Goal: Feedback & Contribution: Contribute content

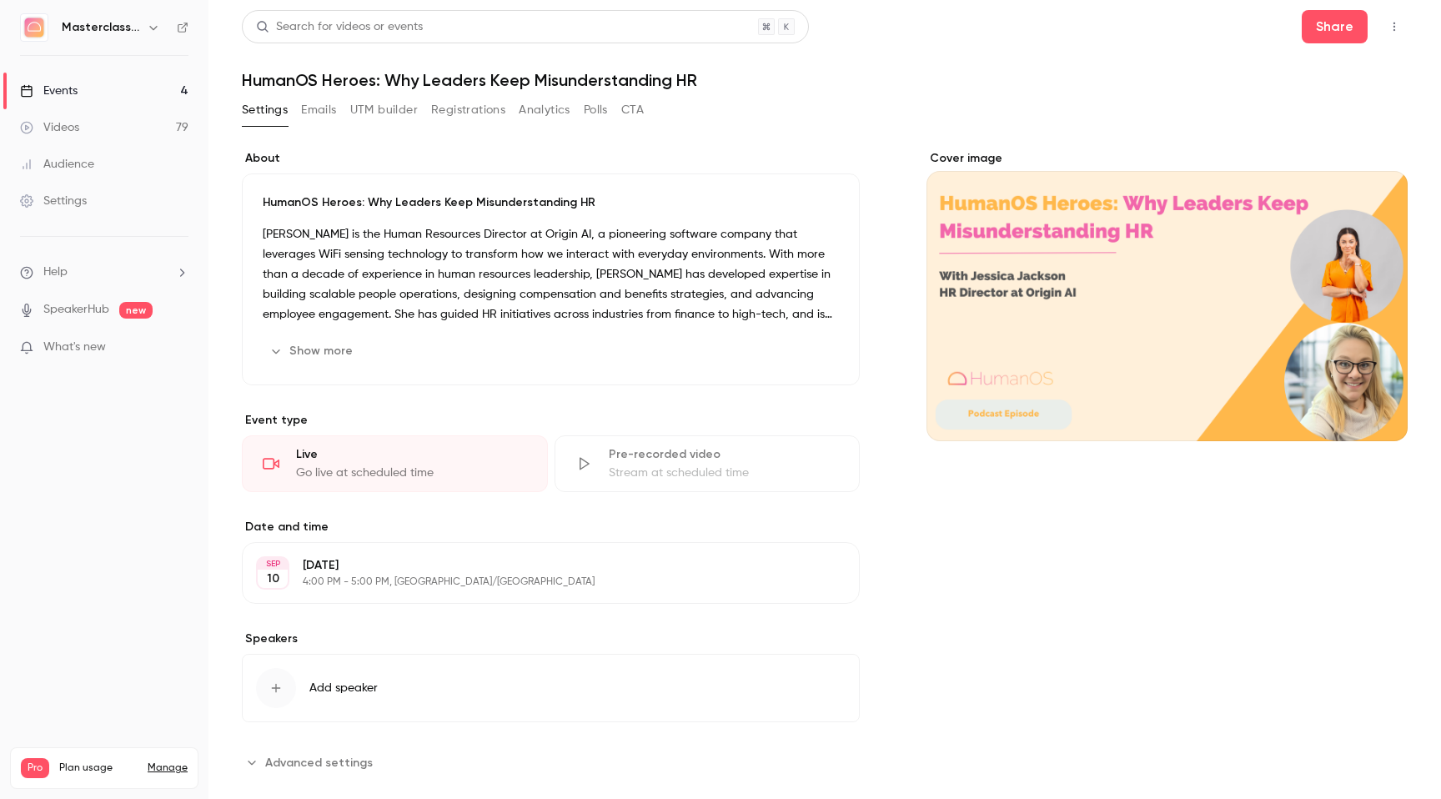
scroll to position [208, 0]
click at [50, 128] on div "Videos" at bounding box center [49, 127] width 59 height 17
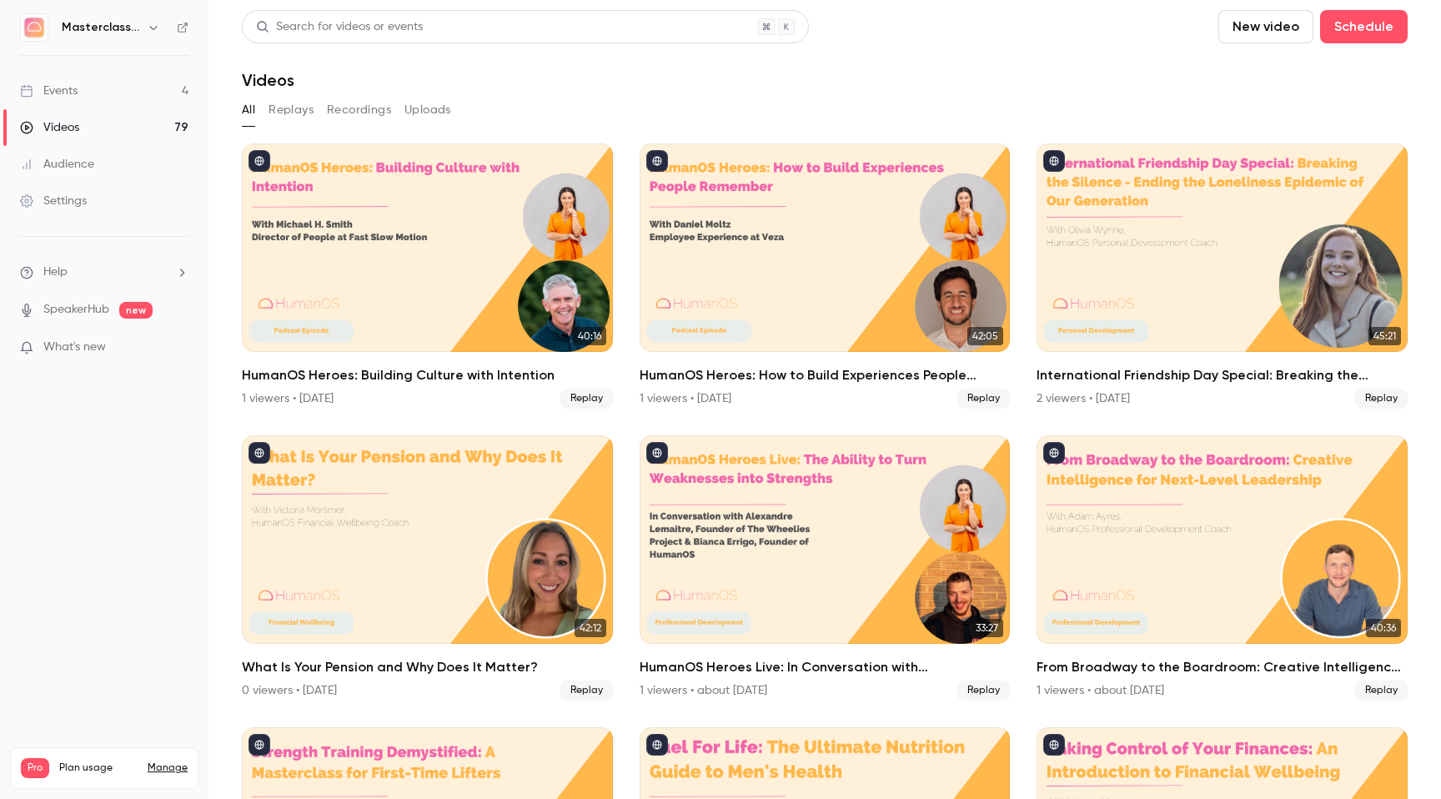
click at [65, 92] on div "Events" at bounding box center [49, 91] width 58 height 17
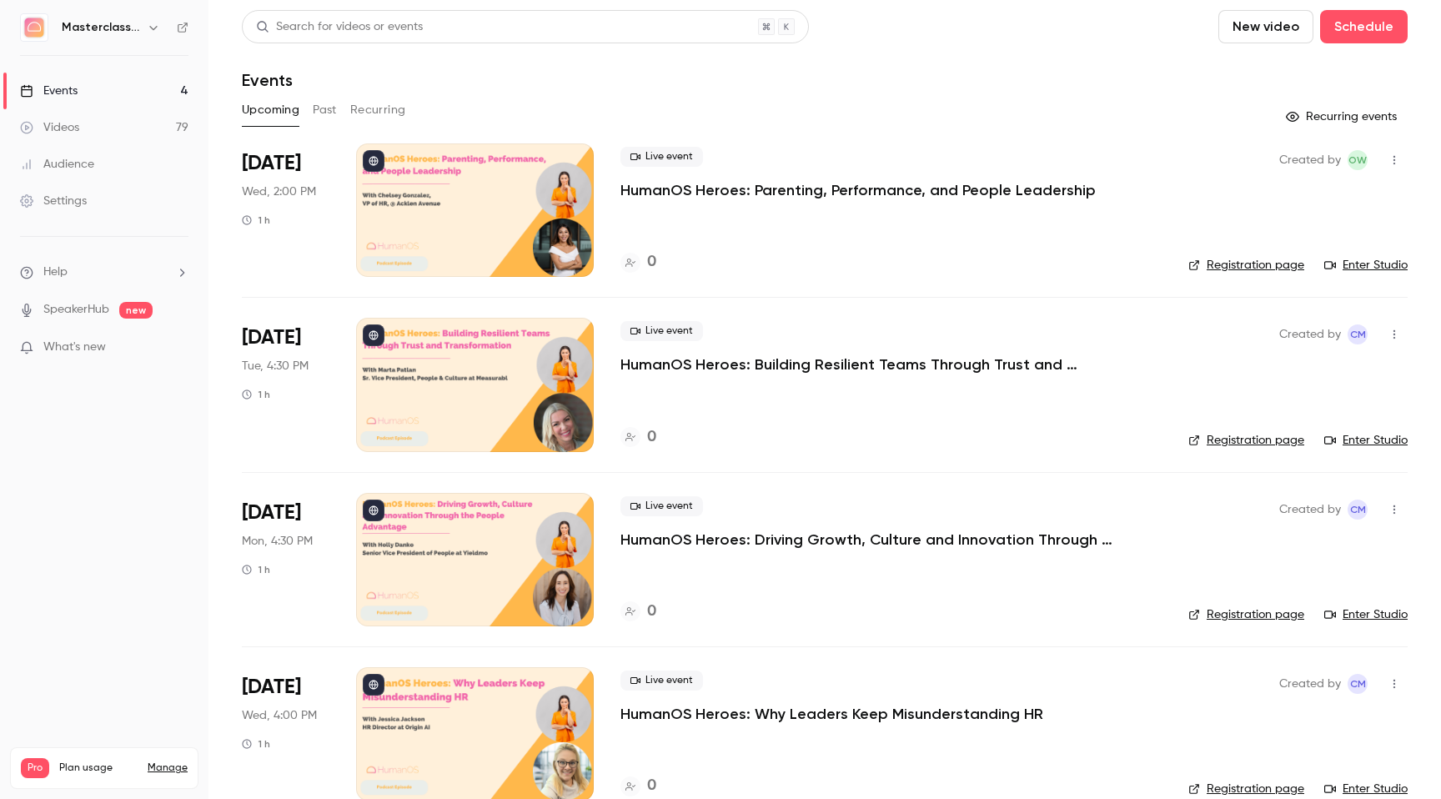
scroll to position [32, 0]
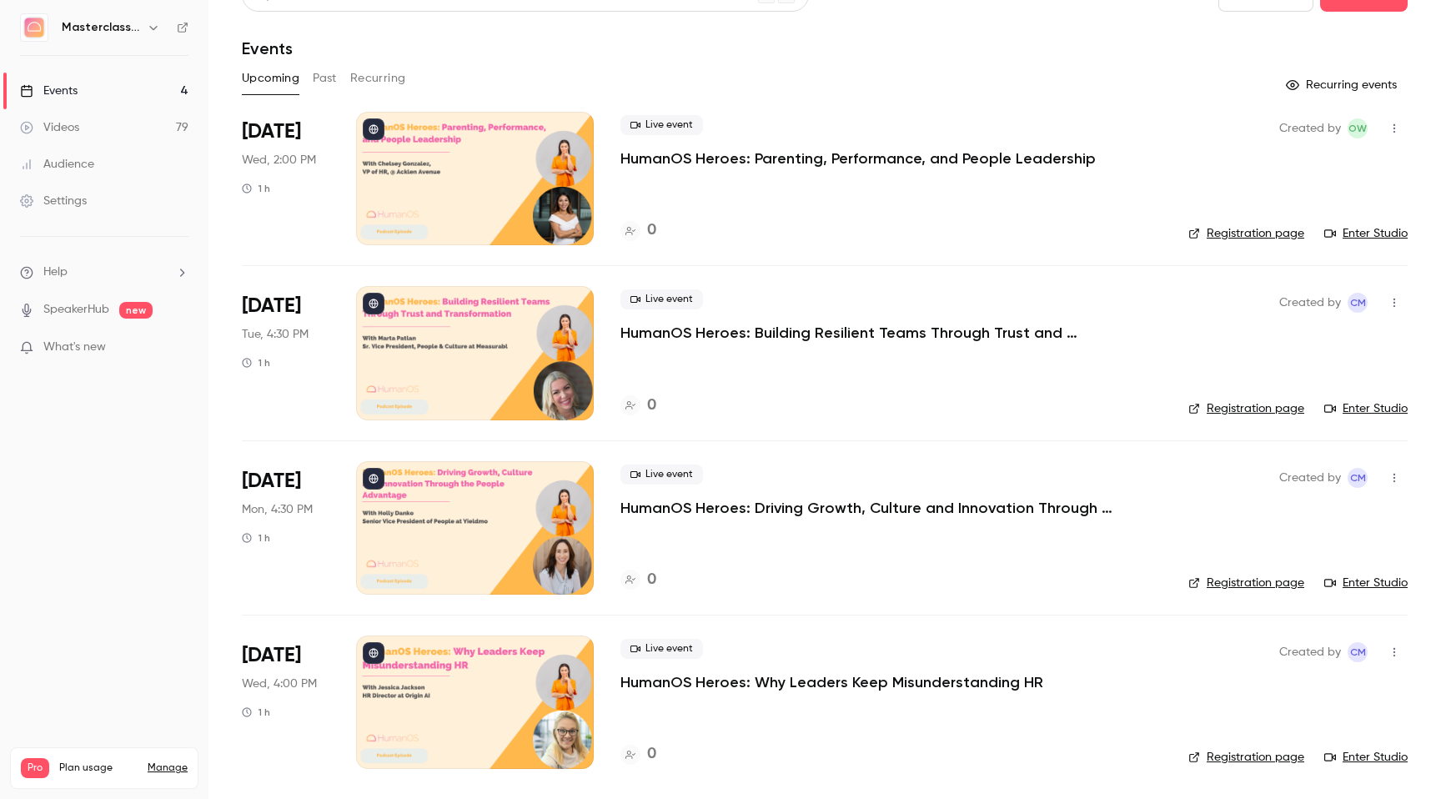
click at [686, 514] on p "HumanOS Heroes: Driving Growth, Culture and Innovation Through the People Advan…" at bounding box center [871, 508] width 500 height 20
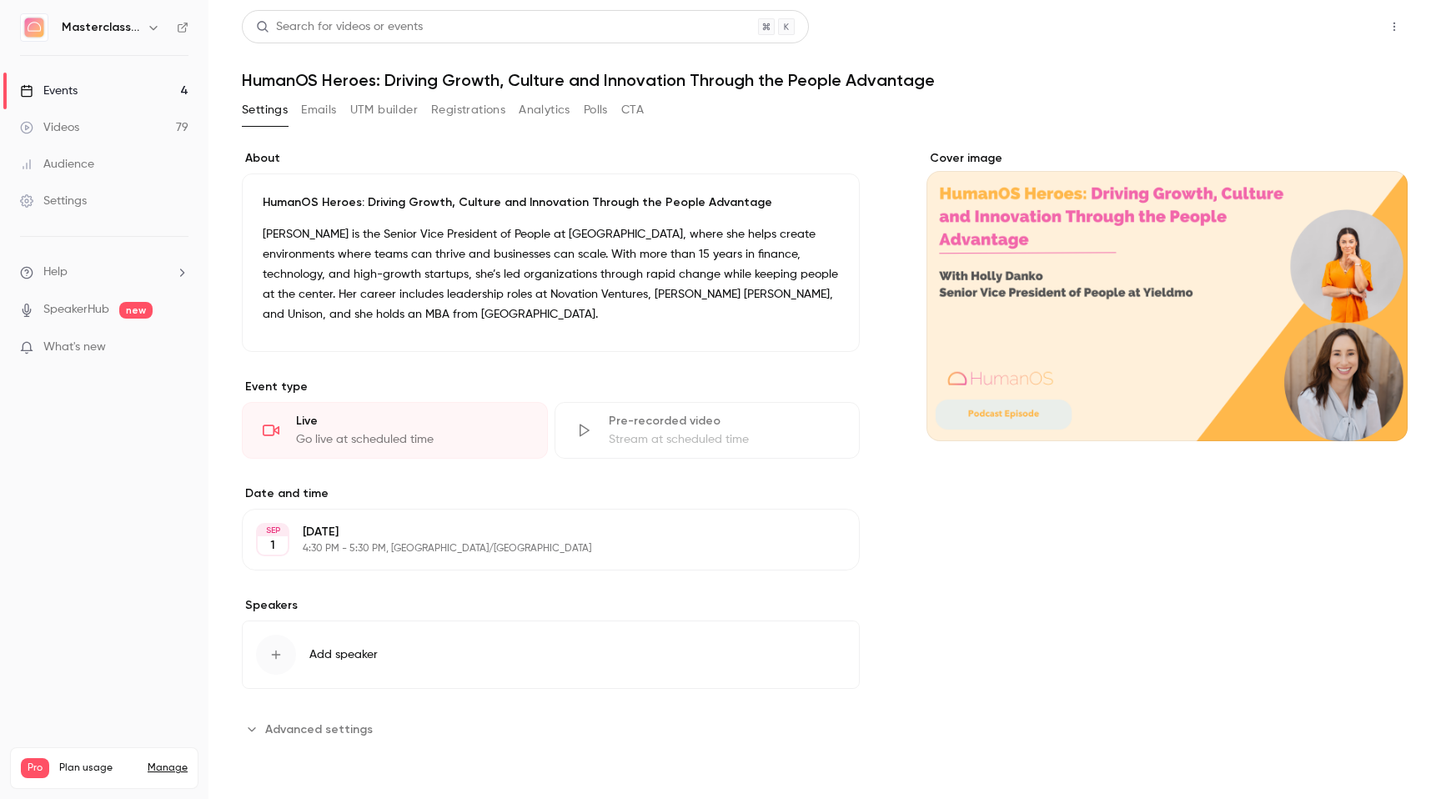
click at [1335, 28] on button "Share" at bounding box center [1335, 26] width 66 height 33
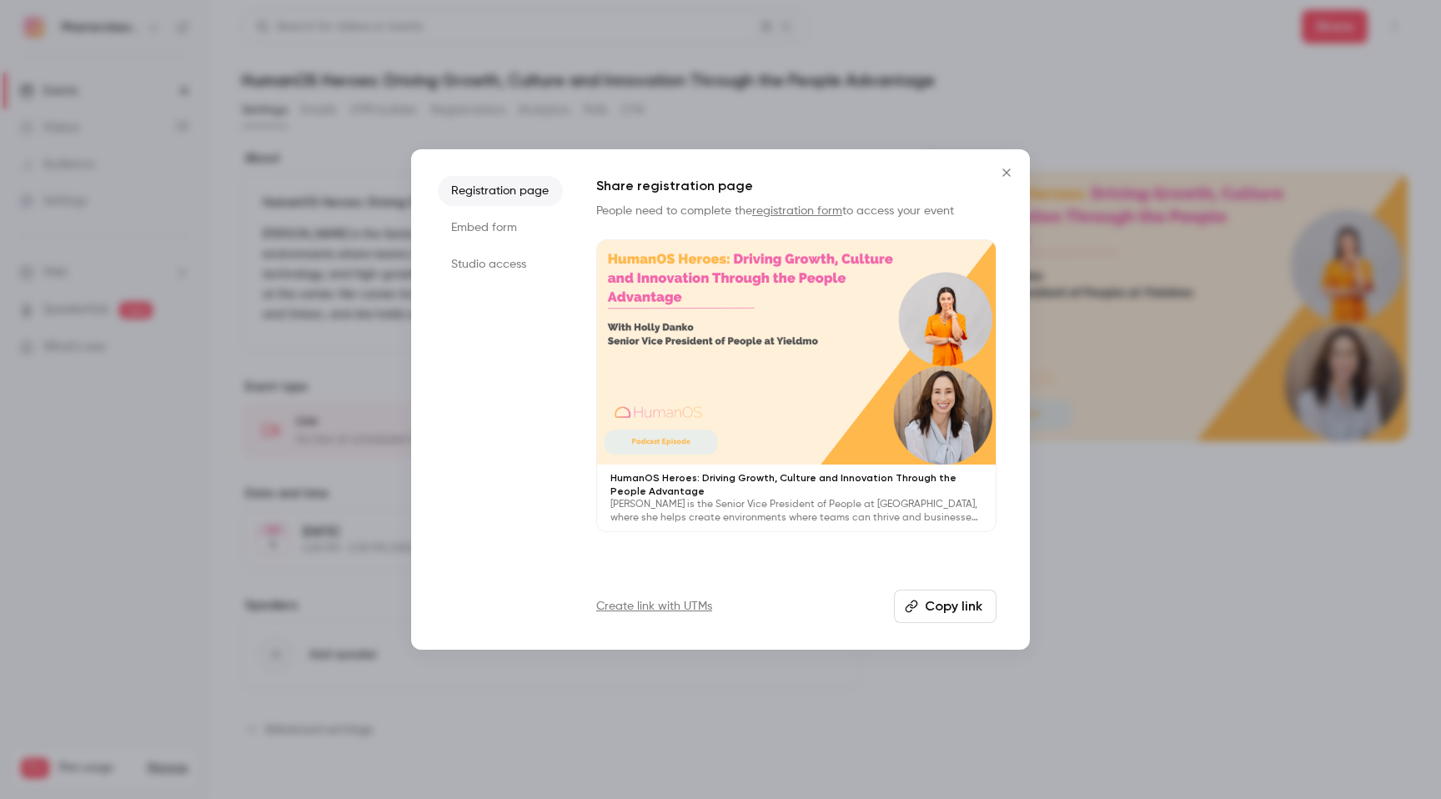
click at [475, 254] on li "Studio access" at bounding box center [500, 264] width 125 height 30
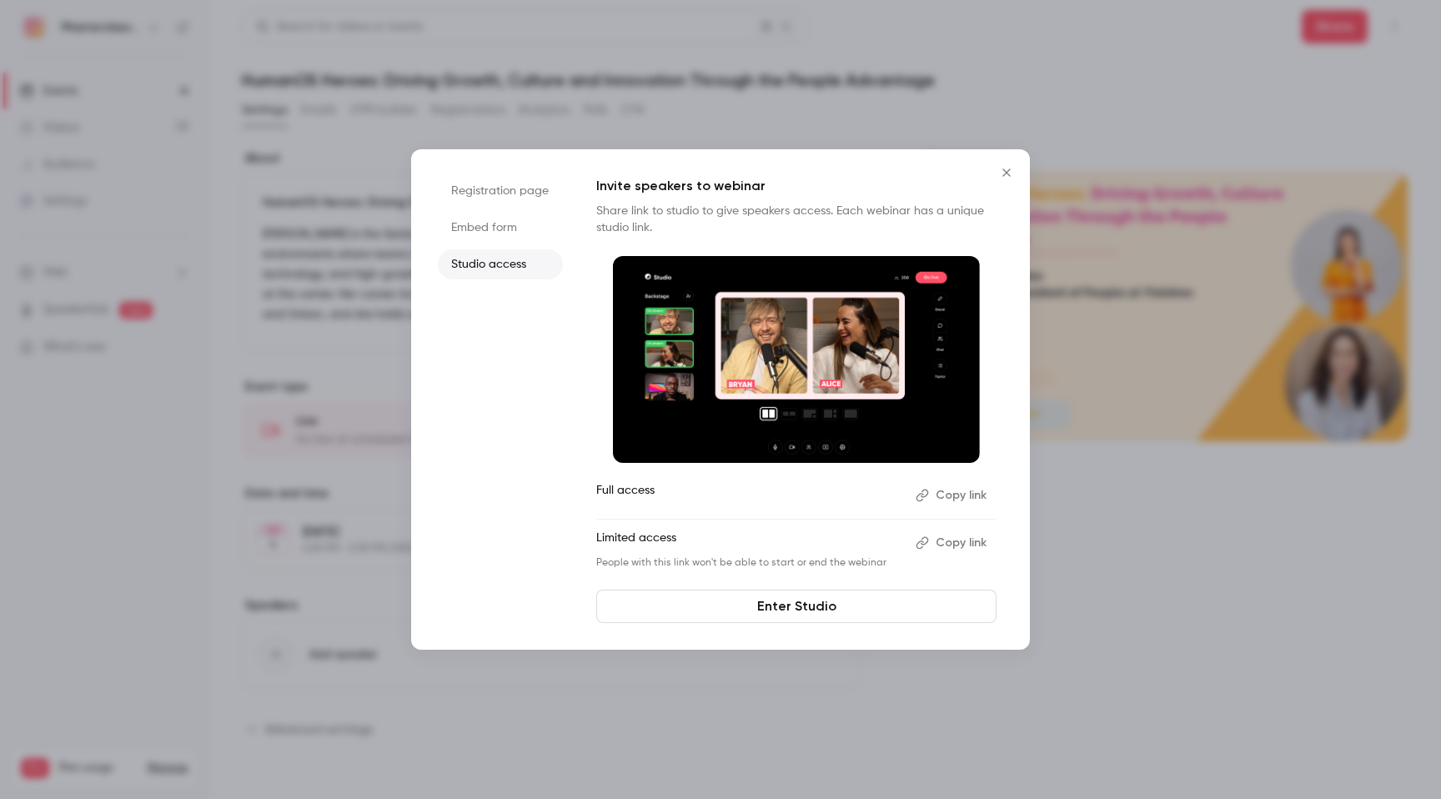
click at [955, 495] on button "Copy link" at bounding box center [953, 495] width 88 height 27
click at [963, 542] on button "Copy link" at bounding box center [953, 543] width 88 height 27
click at [1011, 172] on icon "Close" at bounding box center [1007, 172] width 20 height 13
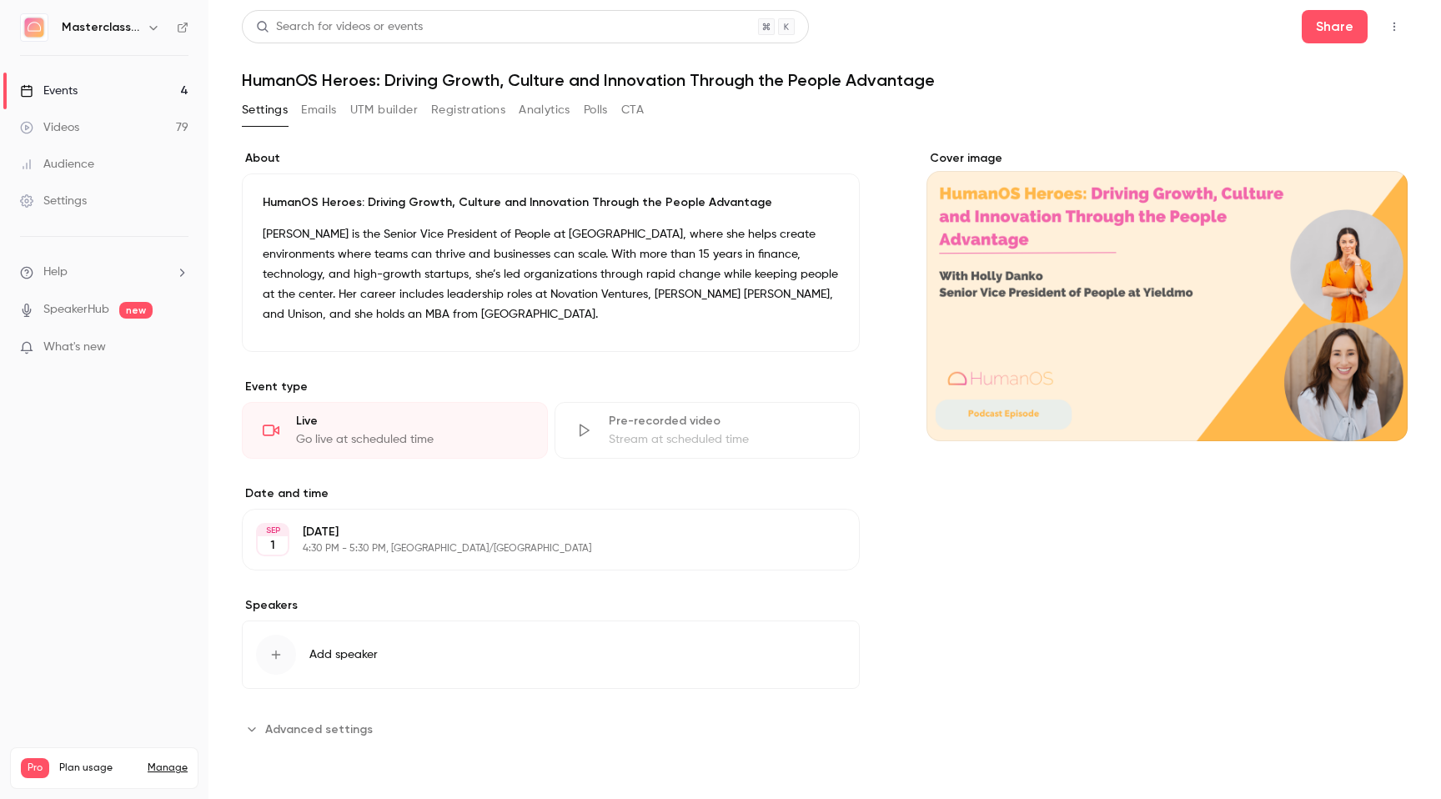
click at [88, 99] on link "Events 4" at bounding box center [104, 91] width 209 height 37
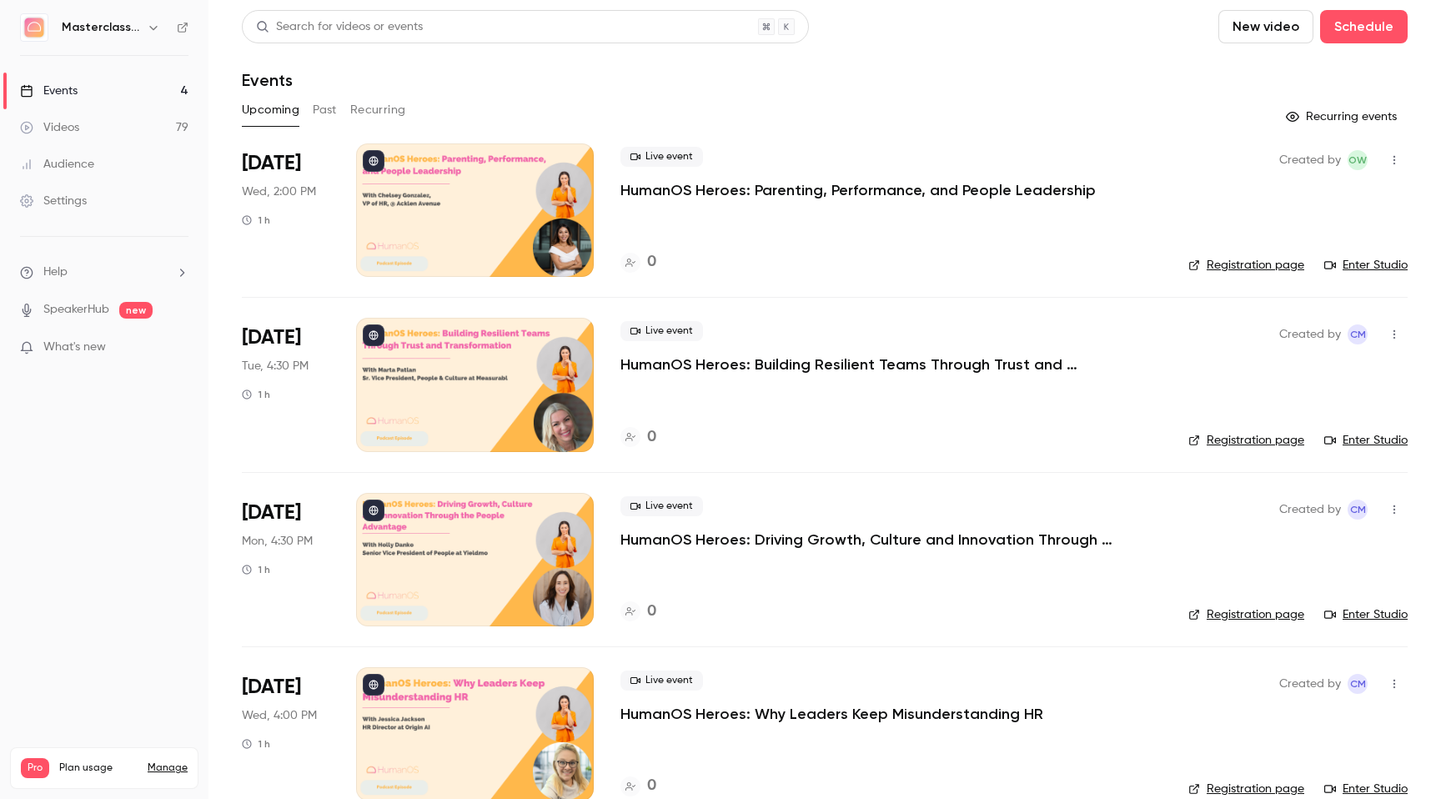
scroll to position [32, 0]
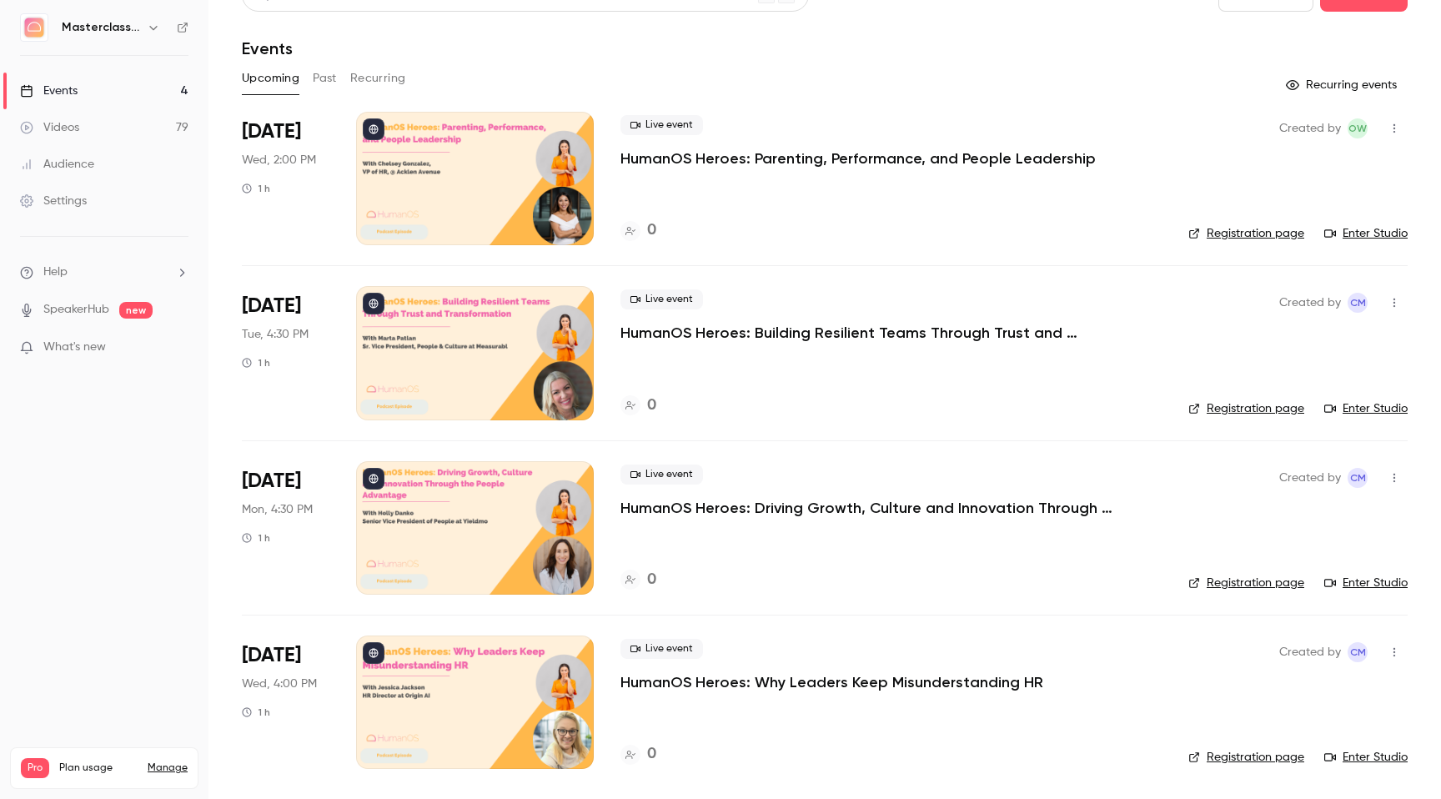
click at [705, 686] on p "HumanOS Heroes: Why Leaders Keep Misunderstanding HR" at bounding box center [832, 682] width 423 height 20
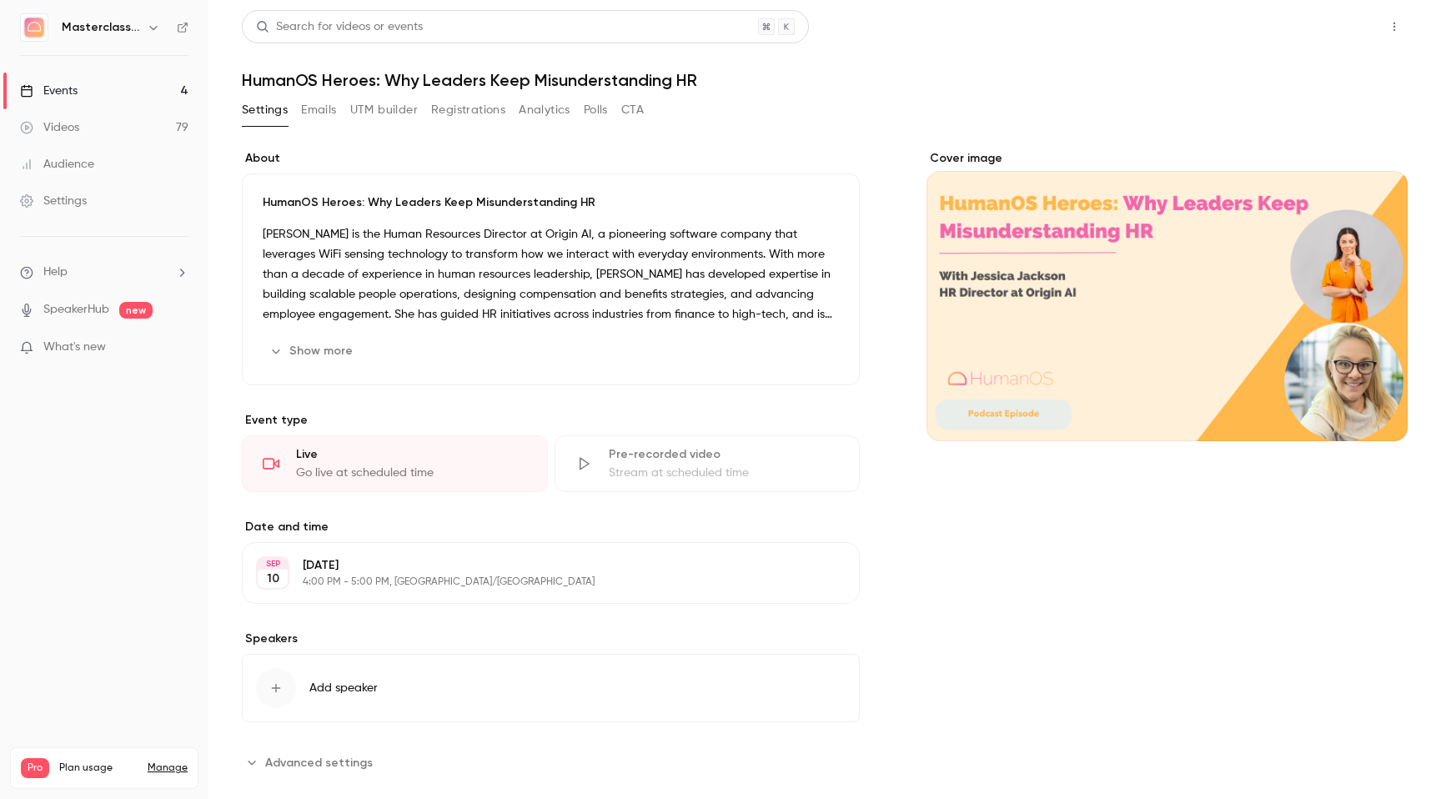
click at [1332, 23] on button "Share" at bounding box center [1335, 26] width 66 height 33
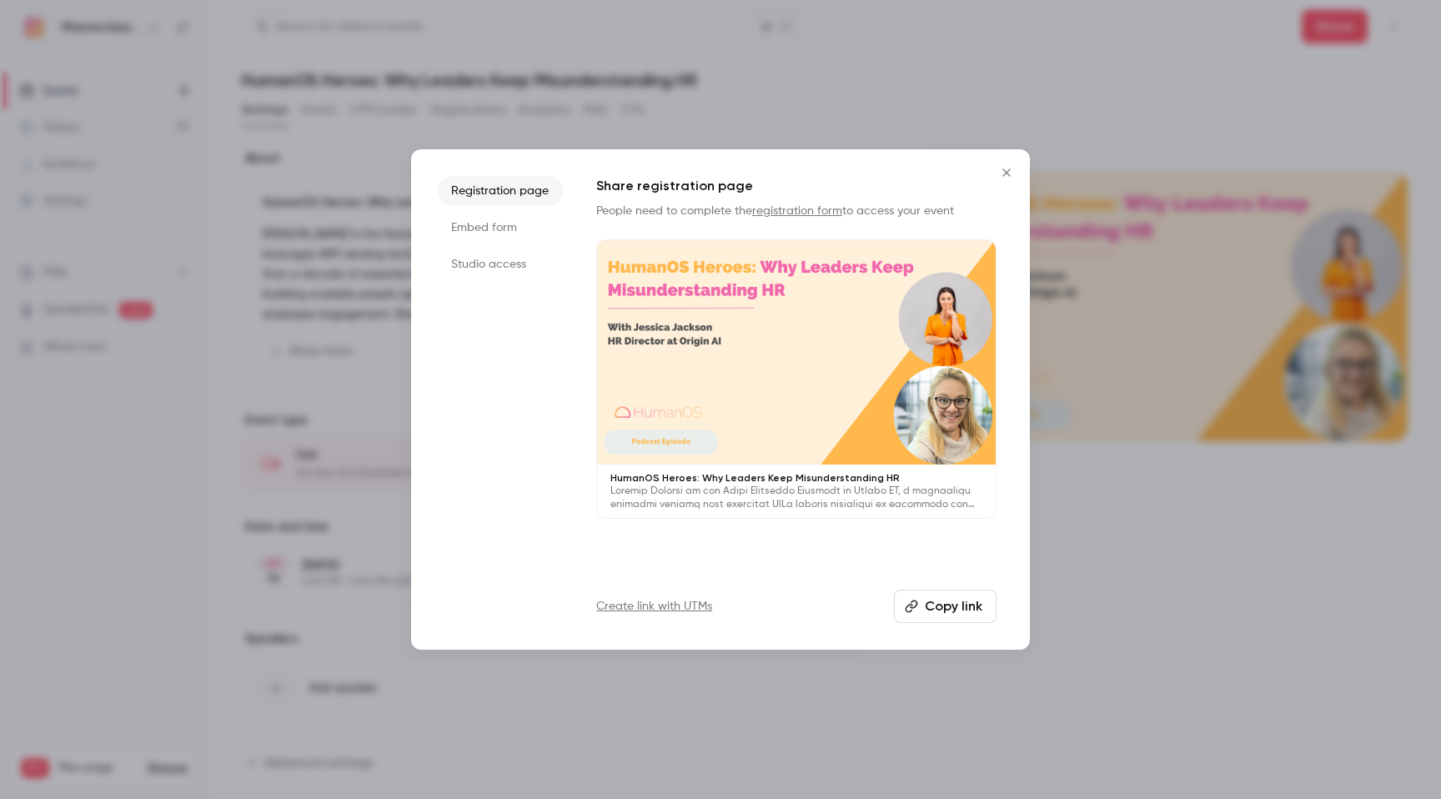
click at [962, 605] on button "Copy link" at bounding box center [945, 606] width 103 height 33
click at [1008, 168] on icon "Close" at bounding box center [1007, 172] width 20 height 13
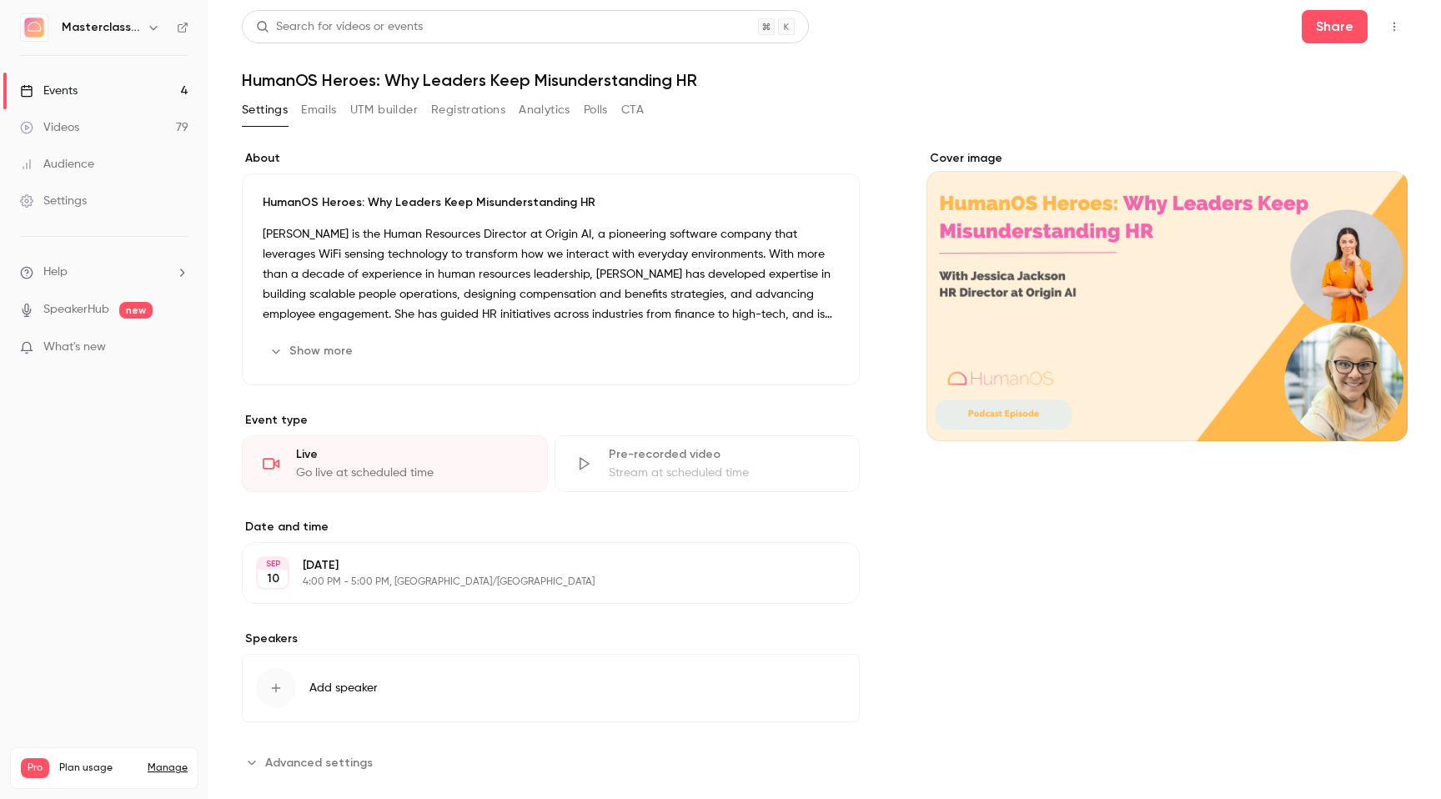
click at [49, 97] on div "Events" at bounding box center [49, 91] width 58 height 17
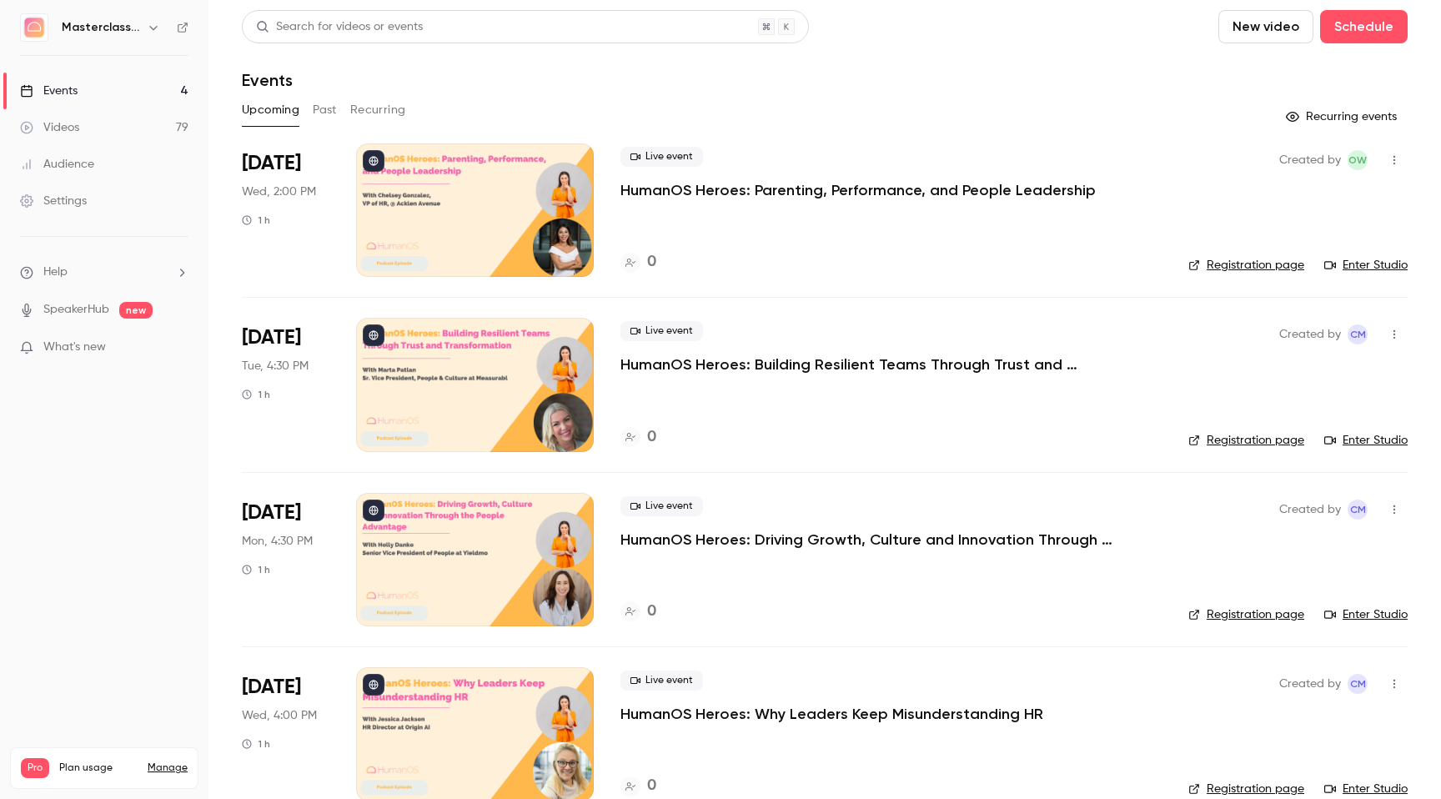
click at [683, 184] on p "HumanOS Heroes: Parenting, Performance, and People Leadership" at bounding box center [858, 190] width 475 height 20
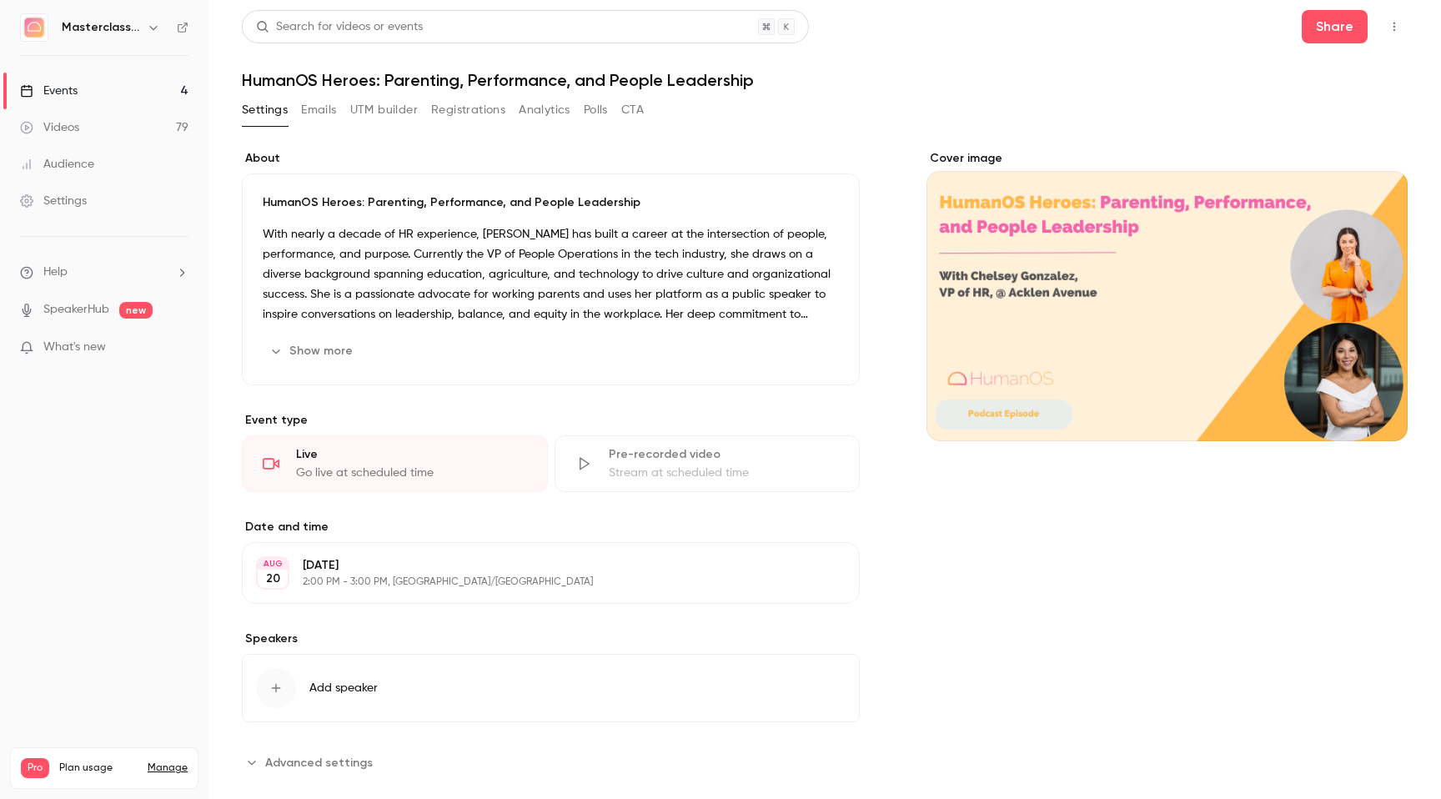
click at [1204, 380] on div "Cover image" at bounding box center [1167, 295] width 481 height 291
click at [0, 0] on input "Cover image" at bounding box center [0, 0] width 0 height 0
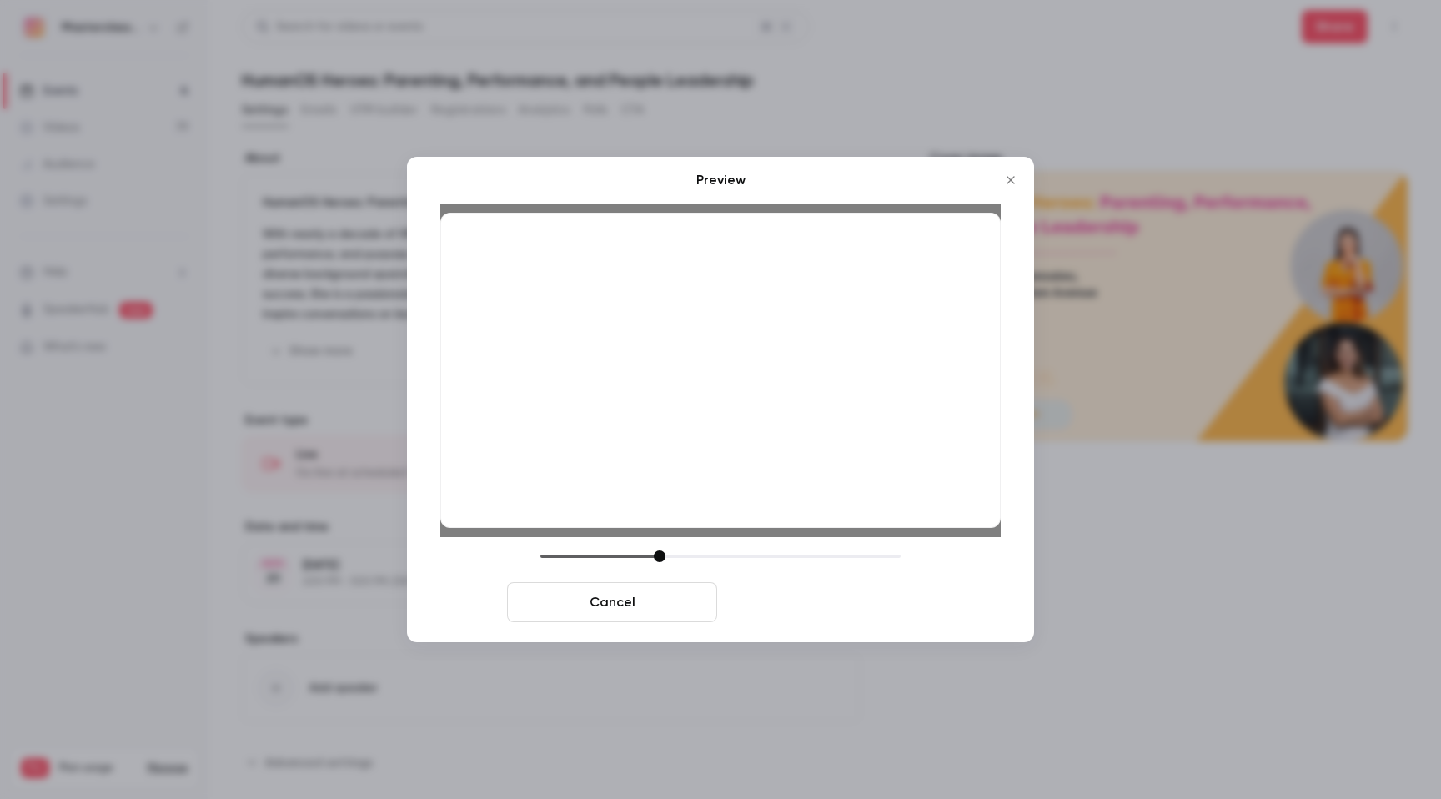
click at [838, 613] on button "Save cover" at bounding box center [829, 602] width 210 height 40
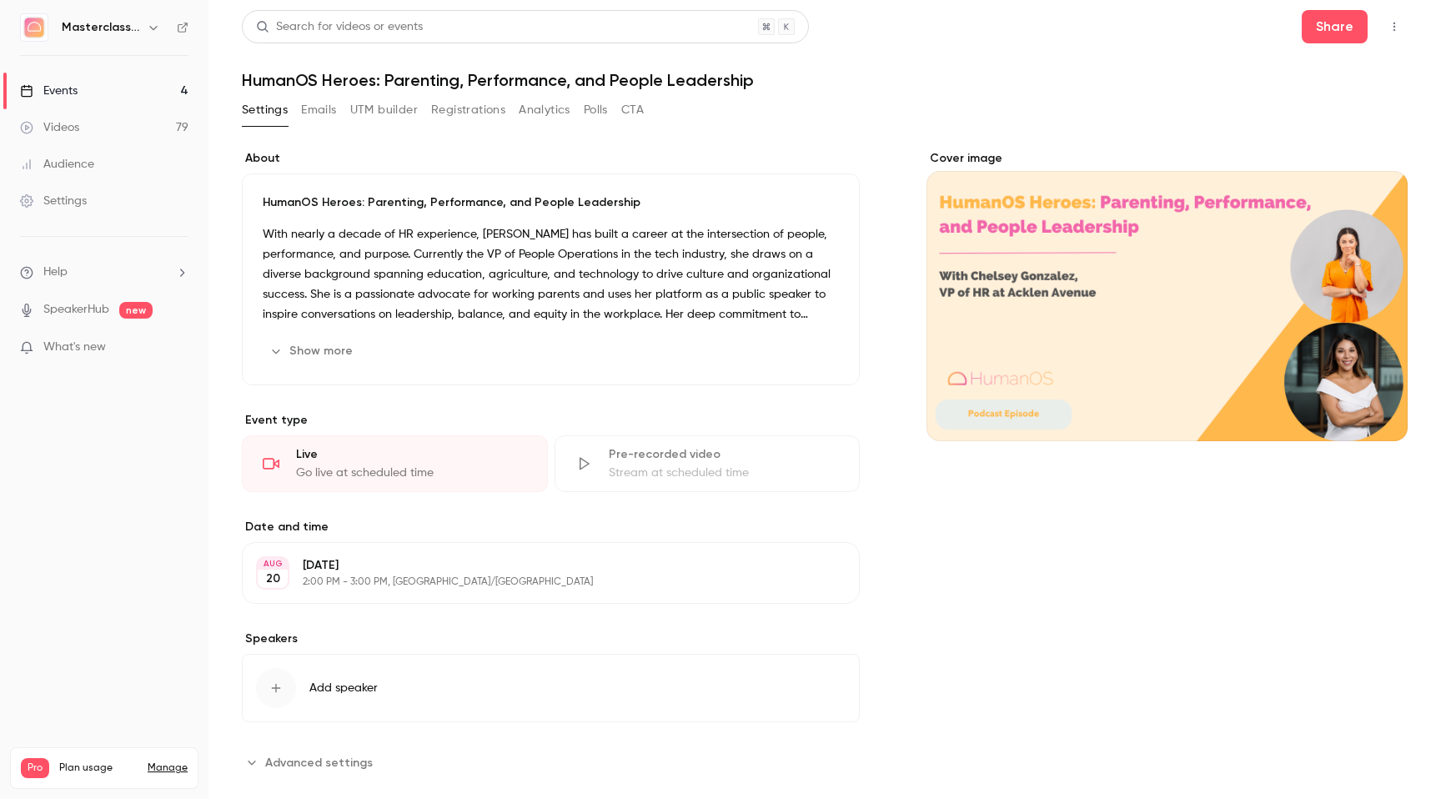
click at [78, 90] on link "Events 4" at bounding box center [104, 91] width 209 height 37
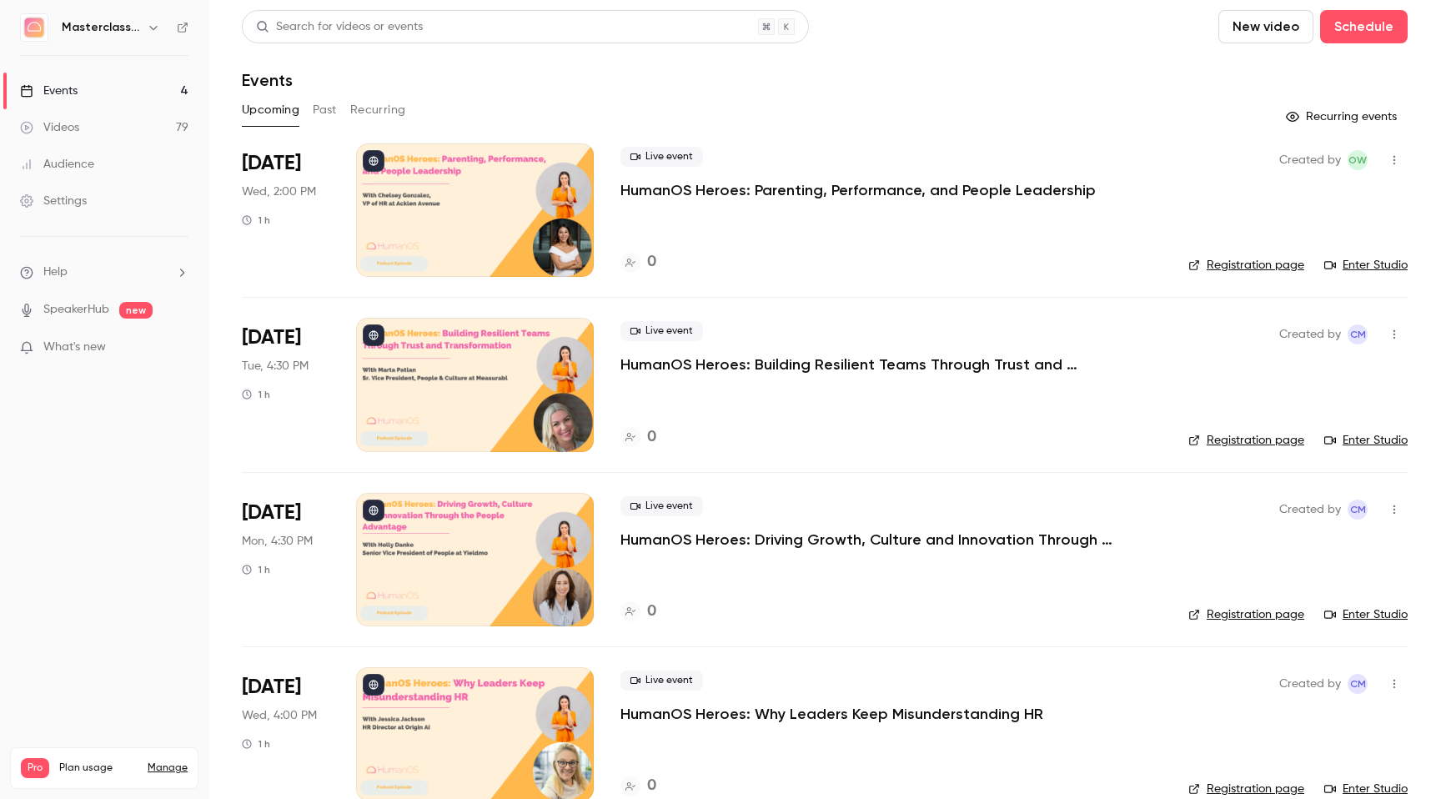
scroll to position [32, 0]
